Goal: Find specific page/section

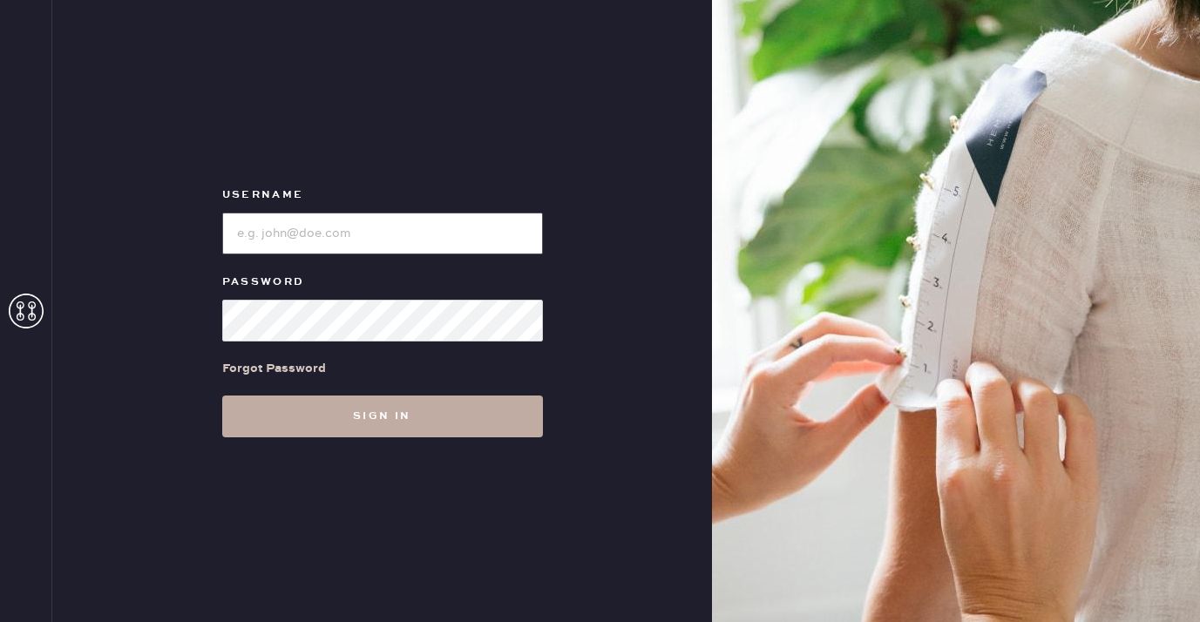
type input "[EMAIL_ADDRESS][DOMAIN_NAME]"
click at [382, 404] on button "Sign in" at bounding box center [382, 417] width 321 height 42
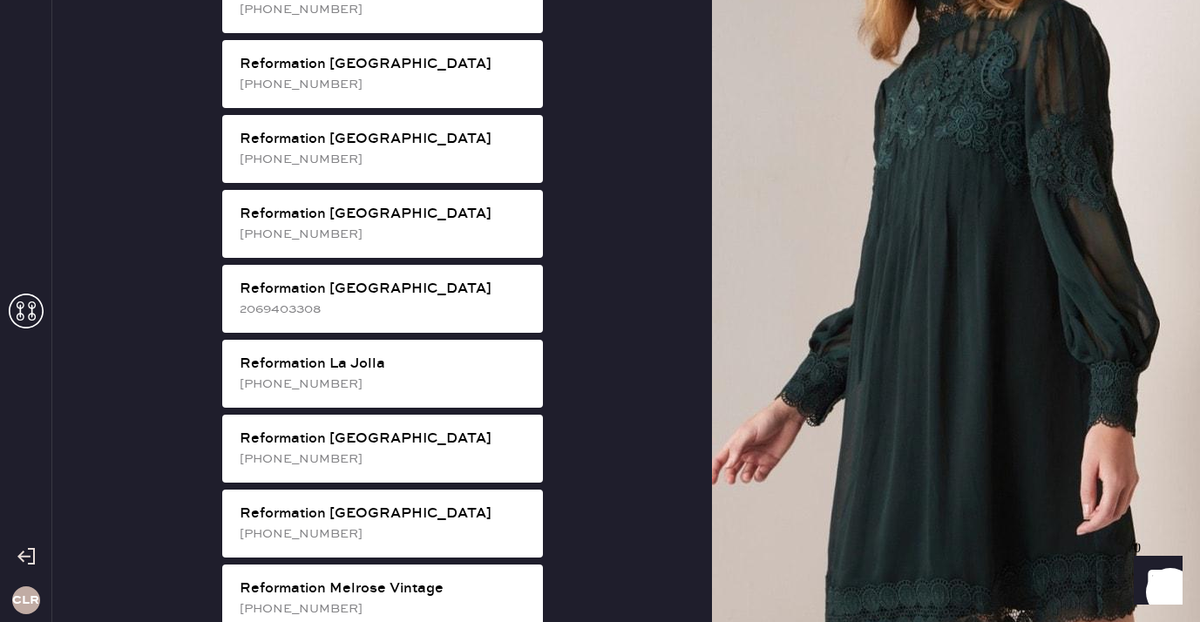
scroll to position [1489, 0]
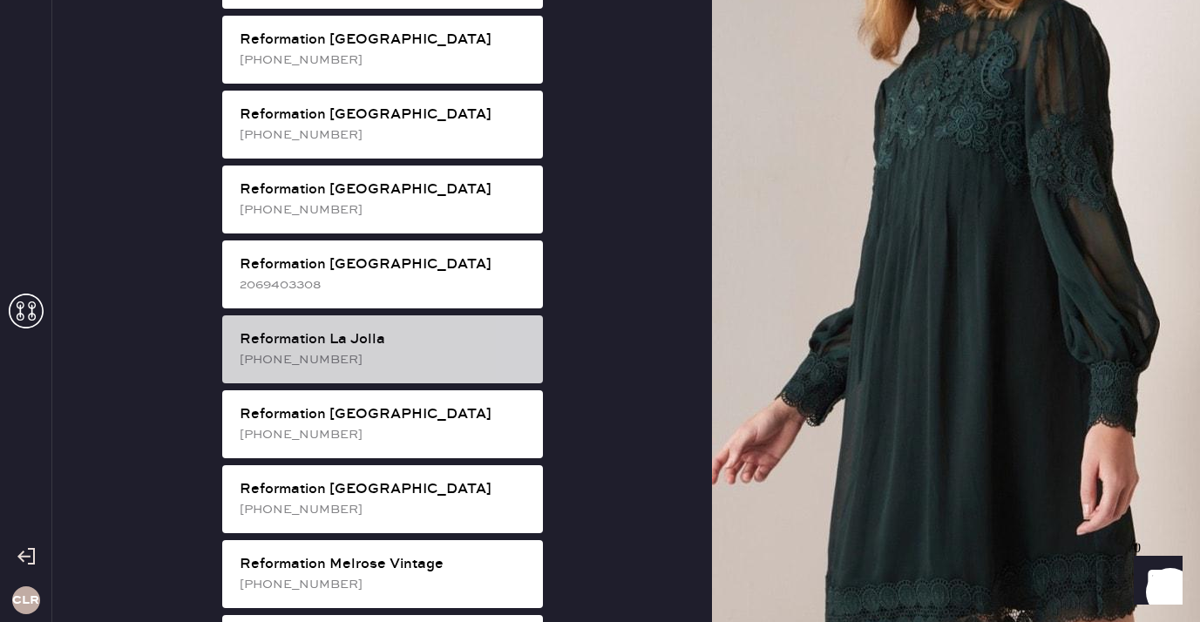
click at [442, 316] on div "Reformation La Jolla [PHONE_NUMBER]" at bounding box center [382, 350] width 321 height 68
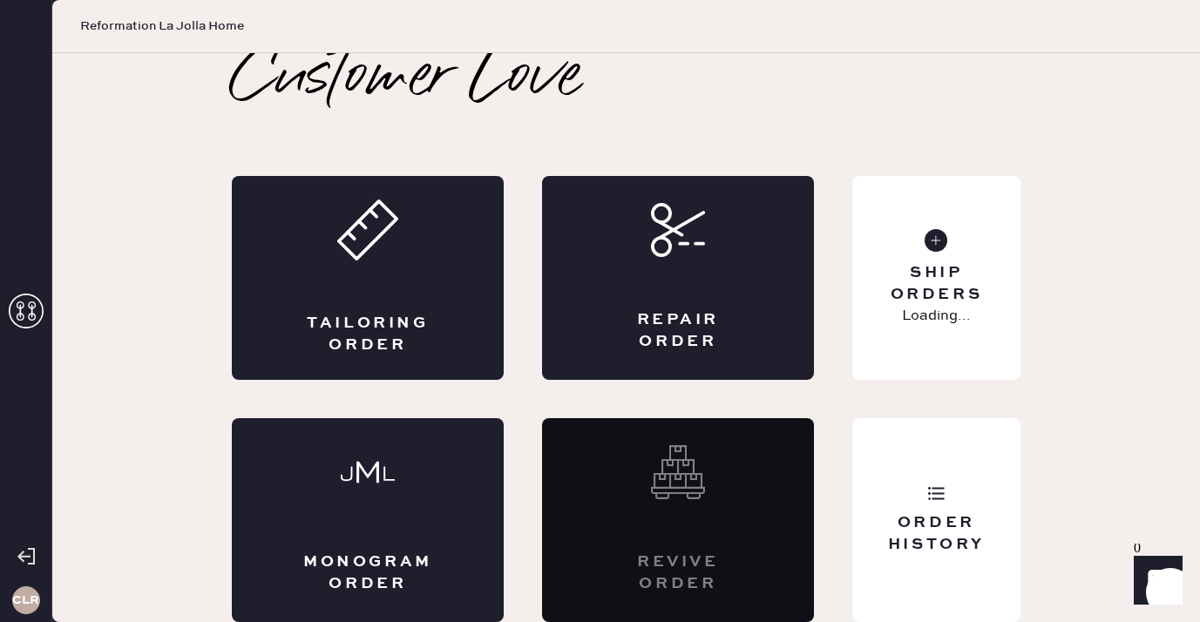
scroll to position [10, 0]
click at [938, 491] on icon at bounding box center [935, 493] width 17 height 17
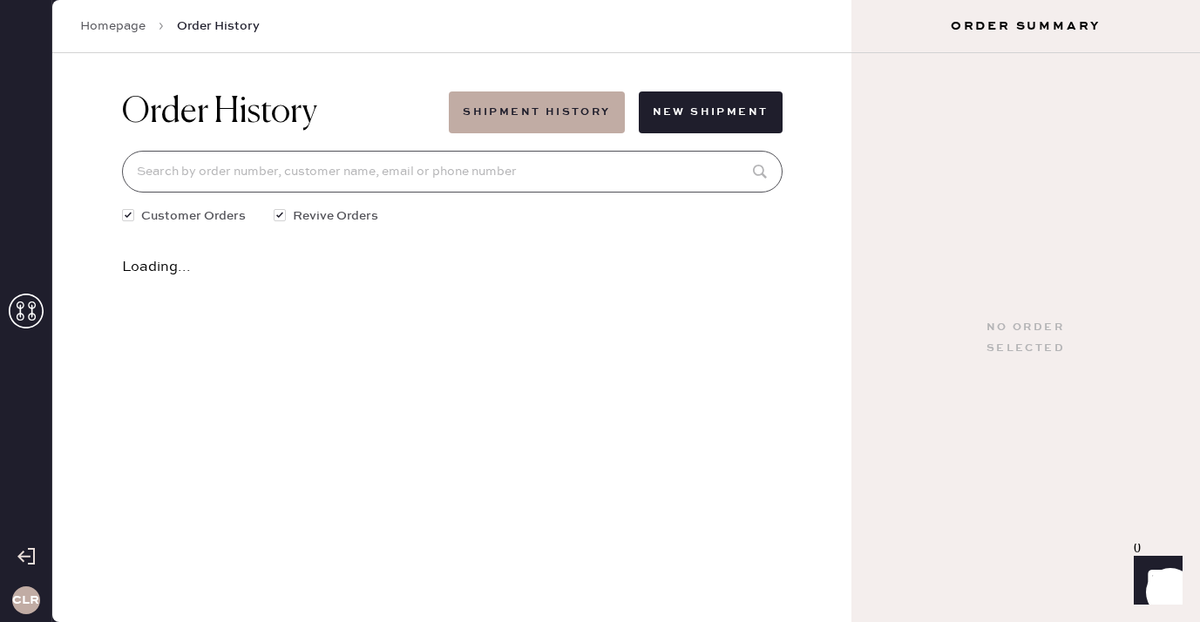
click at [462, 180] on input at bounding box center [452, 172] width 661 height 42
paste input "81804"
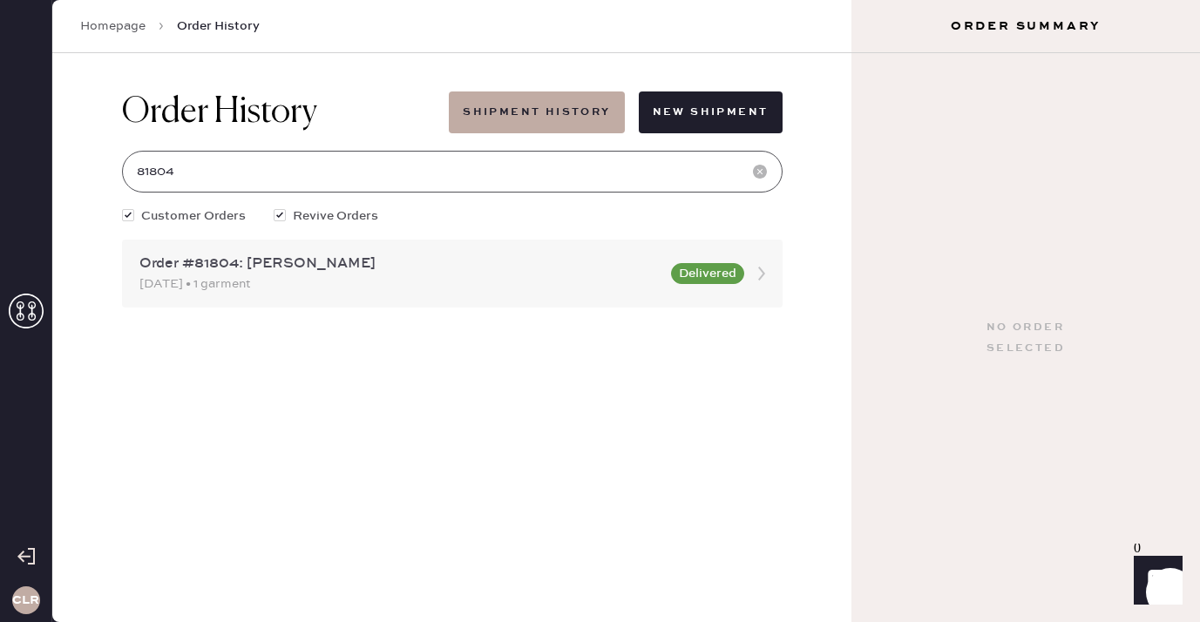
type input "81804"
click at [268, 299] on div "Order #81804: [PERSON_NAME] [DATE] • 1 garment Delivered" at bounding box center [452, 274] width 661 height 68
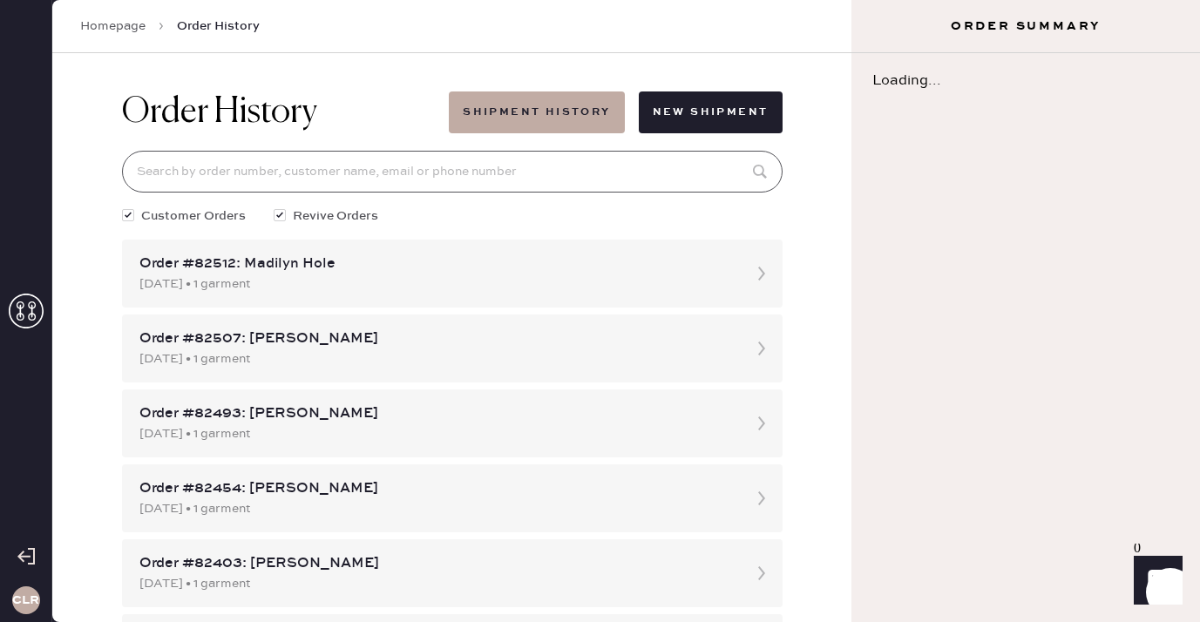
click at [299, 181] on input at bounding box center [452, 172] width 661 height 42
paste input "81804"
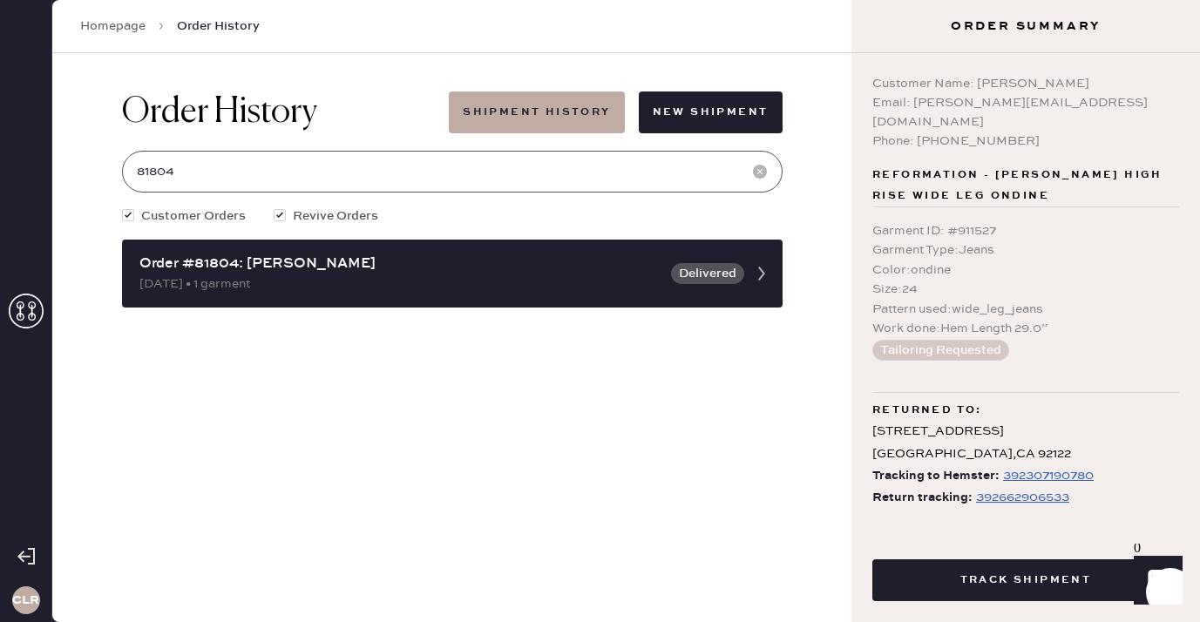
type input "81804"
click at [1007, 487] on div "392662906533" at bounding box center [1022, 497] width 93 height 21
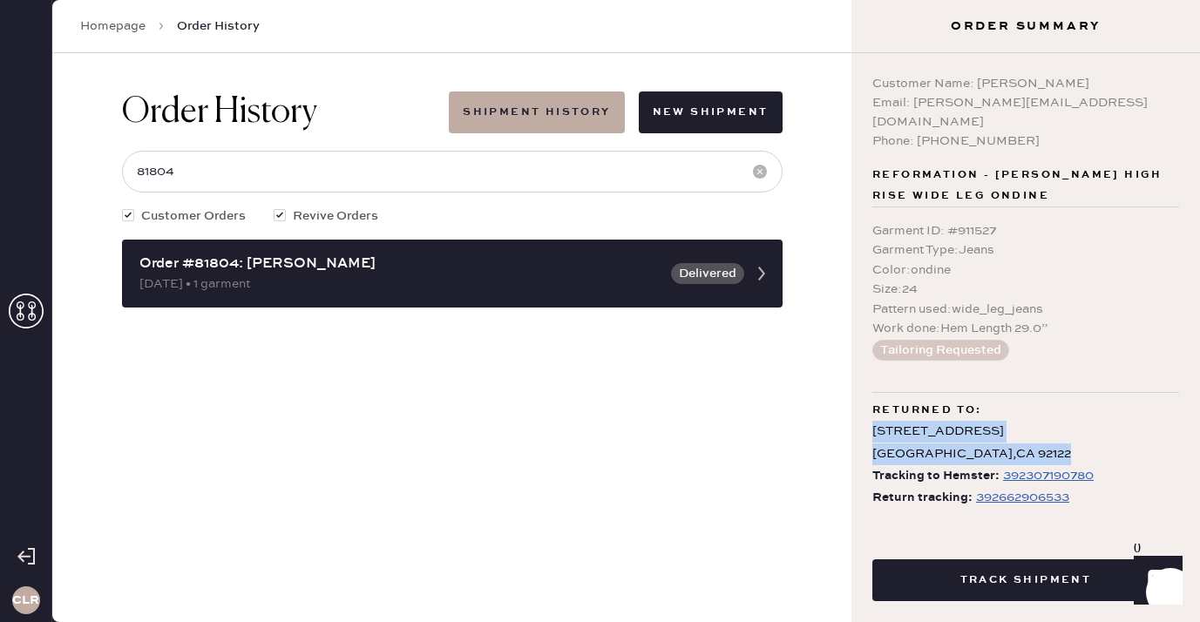
drag, startPoint x: 872, startPoint y: 411, endPoint x: 1014, endPoint y: 424, distance: 142.7
click at [1014, 424] on div "[STREET_ADDRESS]" at bounding box center [1025, 443] width 307 height 44
copy div "[STREET_ADDRESS]"
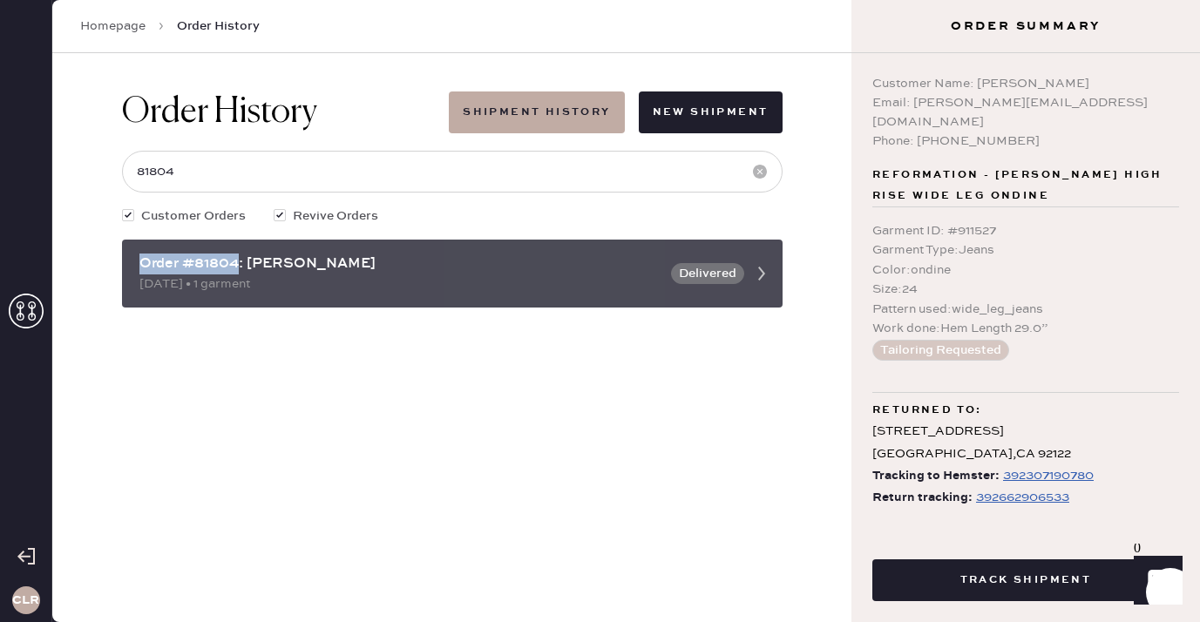
drag, startPoint x: 239, startPoint y: 266, endPoint x: 139, endPoint y: 261, distance: 99.5
click at [139, 261] on div "Order #81804: [PERSON_NAME]" at bounding box center [399, 264] width 521 height 21
copy div "Order #81804"
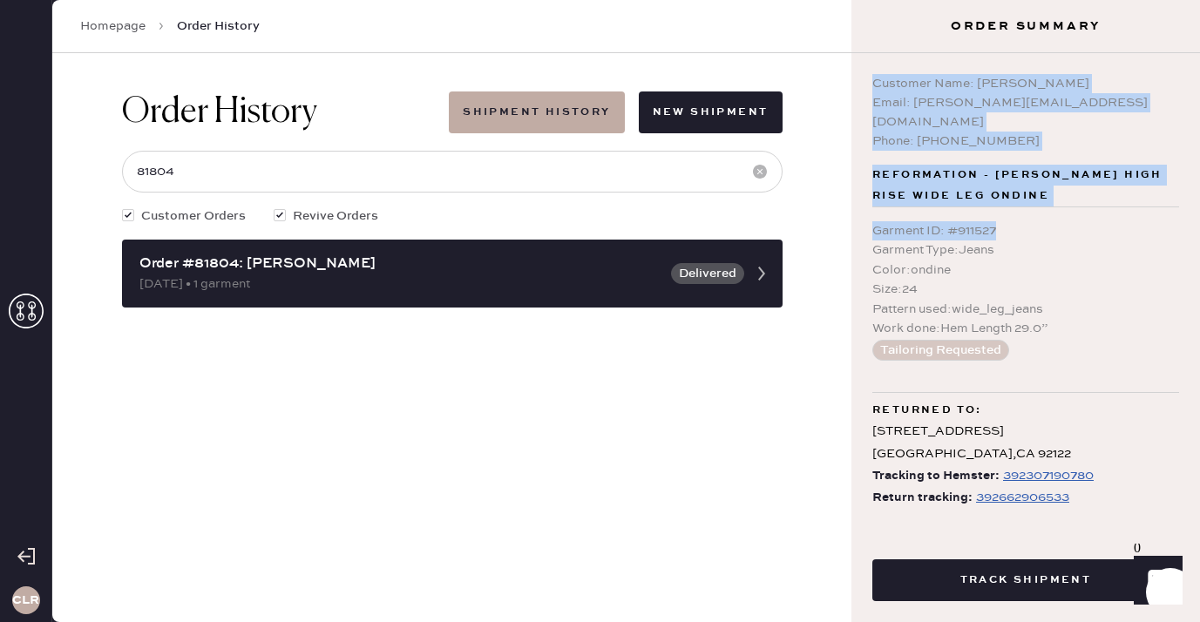
drag, startPoint x: 873, startPoint y: 81, endPoint x: 1009, endPoint y: 212, distance: 188.6
click at [1009, 212] on div "Customer Name: [PERSON_NAME] Email: [EMAIL_ADDRESS][DOMAIN_NAME] Phone: [PHONE_…" at bounding box center [1026, 289] width 349 height 472
copy div "Customer Name: [PERSON_NAME] Email: [EMAIL_ADDRESS][DOMAIN_NAME] Phone: [PHONE_…"
